Goal: Transaction & Acquisition: Purchase product/service

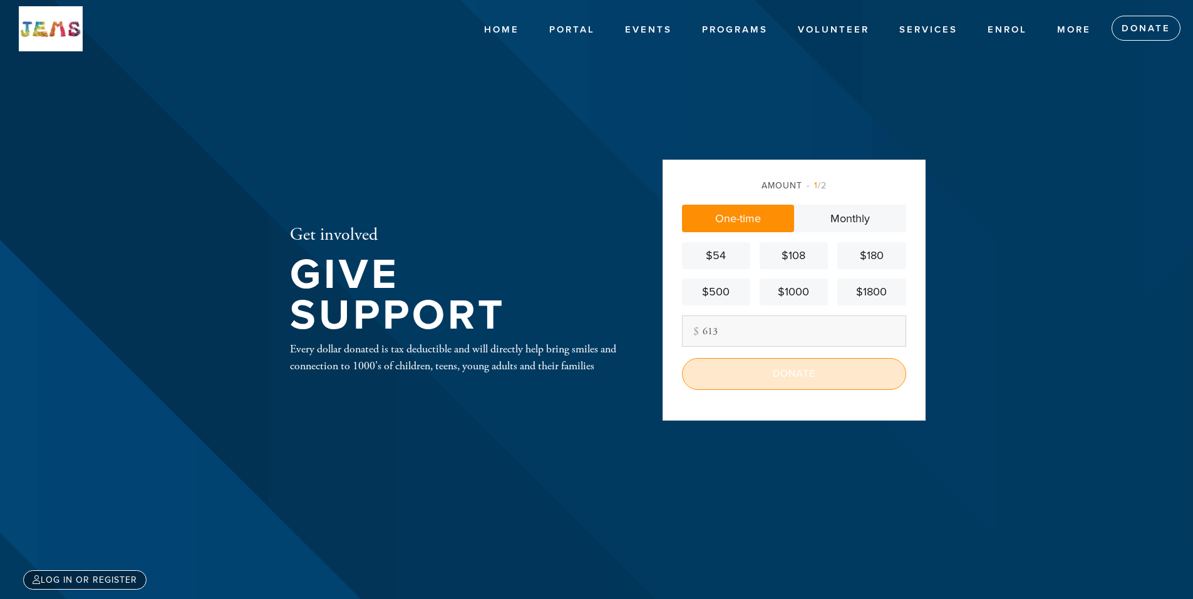
type input "613"
click at [836, 369] on input "Donate" at bounding box center [794, 373] width 224 height 31
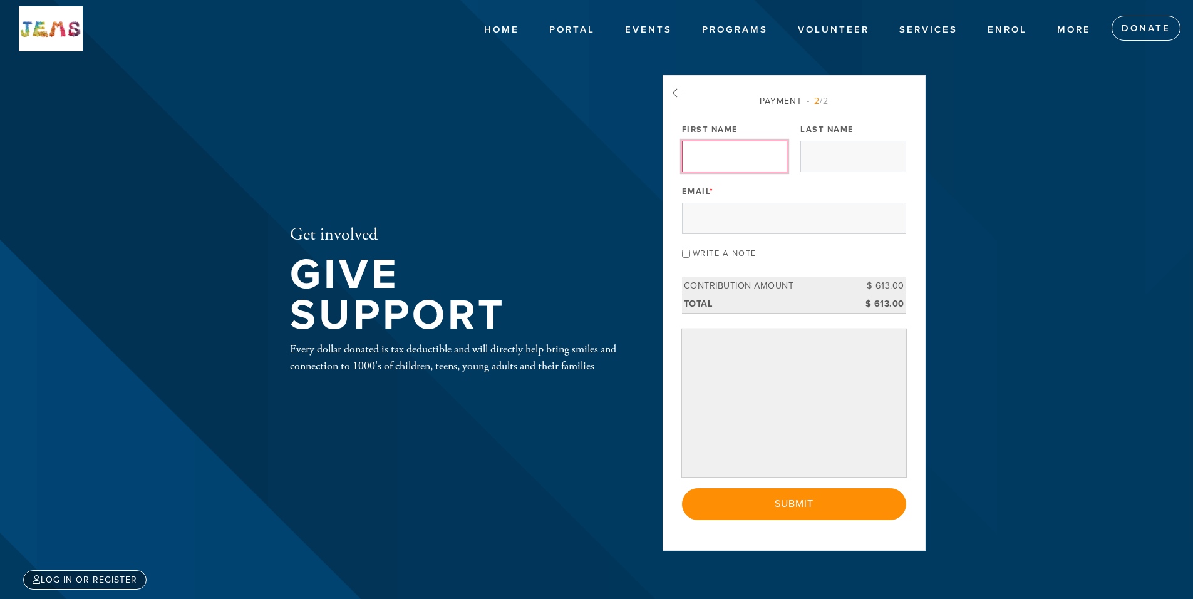
click at [727, 148] on input "First Name" at bounding box center [734, 156] width 105 height 31
type input "Dr Cedric"
type input "Meyerowitz"
type input "cedricmeyerowitz@gmail.com"
click at [683, 251] on input "Write a note" at bounding box center [686, 254] width 8 height 8
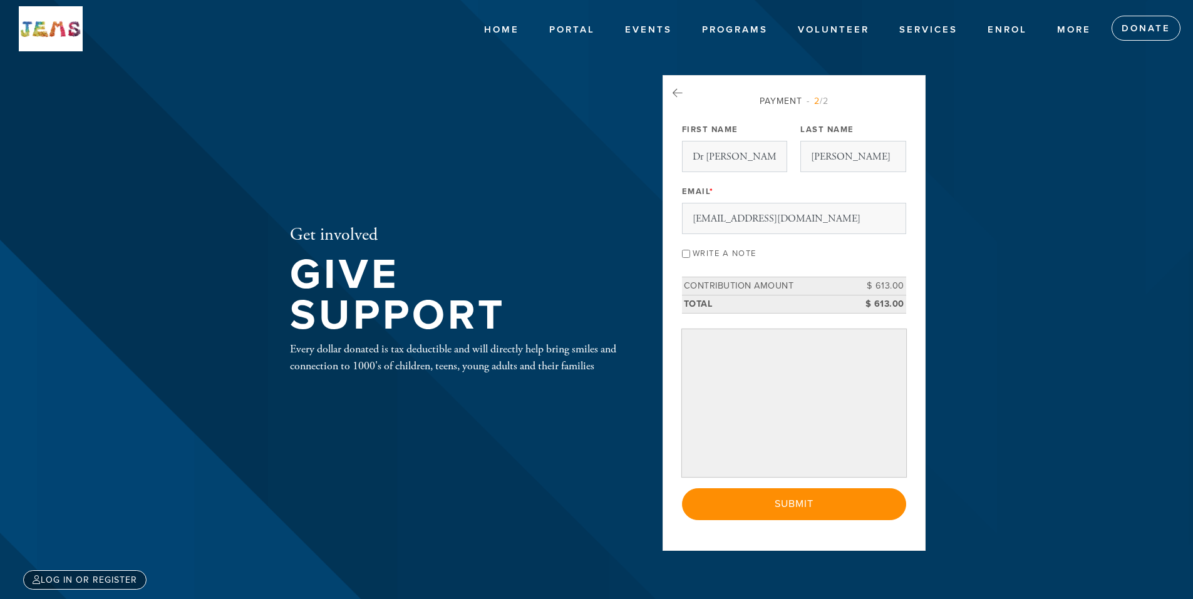
checkbox input "true"
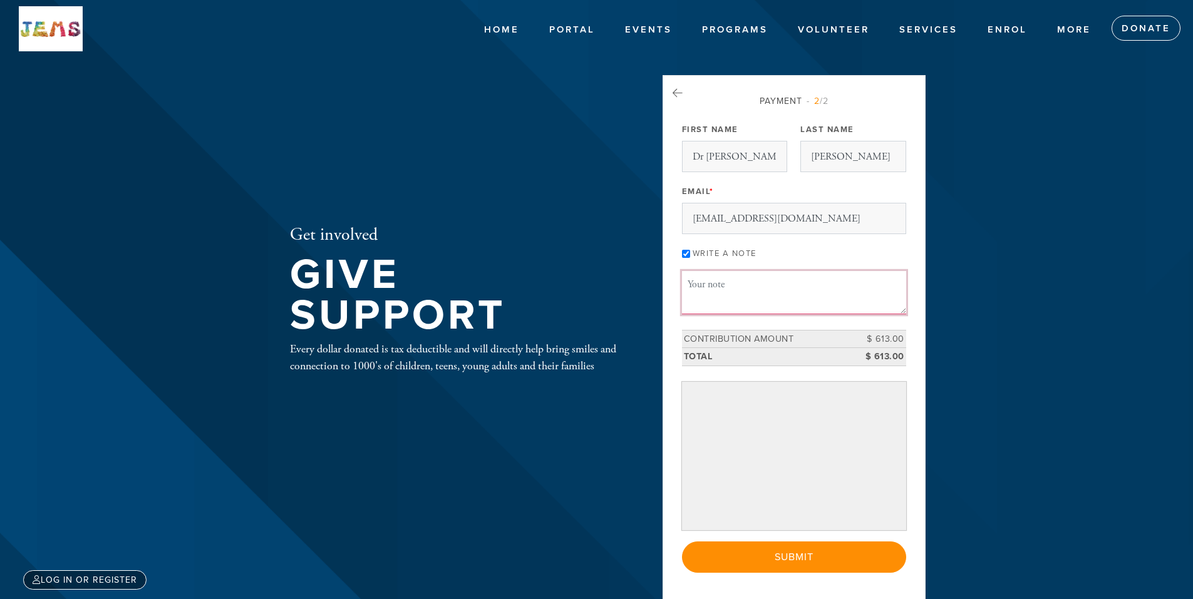
click at [717, 289] on textarea "Message or dedication" at bounding box center [794, 292] width 224 height 43
type textarea "f"
type textarea "For Evie Zinman"
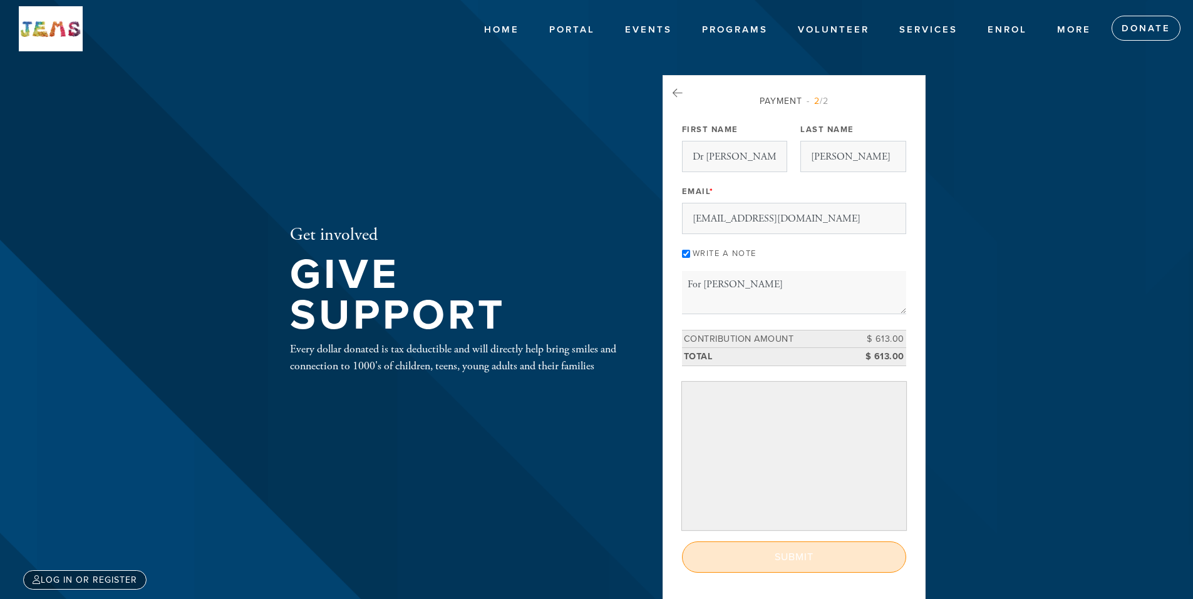
click at [762, 564] on input "Submit" at bounding box center [794, 557] width 224 height 31
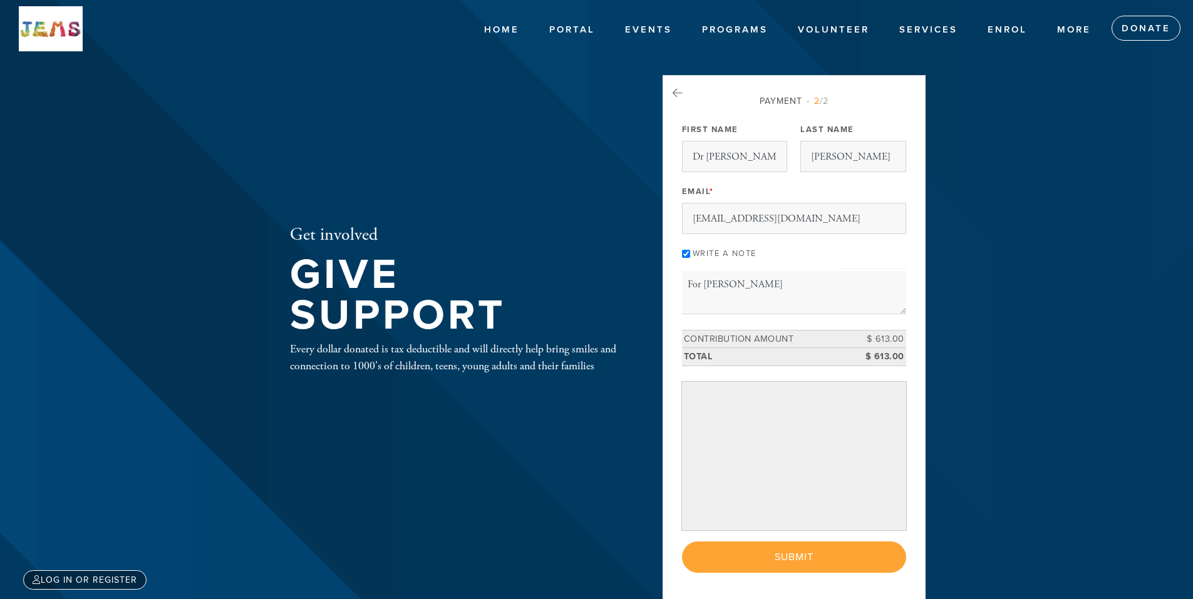
click at [834, 564] on div "< Previous Page Submit" at bounding box center [794, 557] width 224 height 31
click at [833, 560] on div "< Previous Page Submit" at bounding box center [794, 557] width 224 height 31
